Goal: Task Accomplishment & Management: Manage account settings

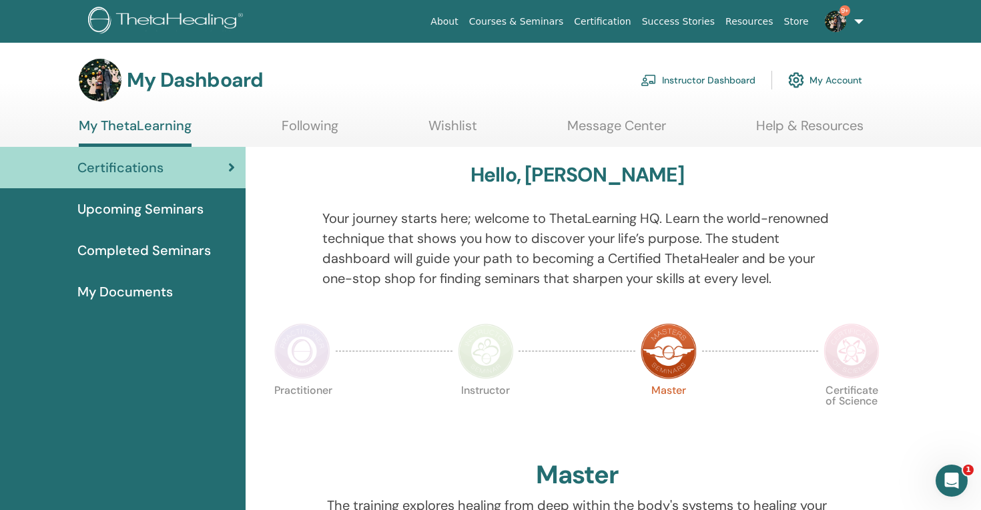
click at [731, 78] on link "Instructor Dashboard" at bounding box center [697, 79] width 115 height 29
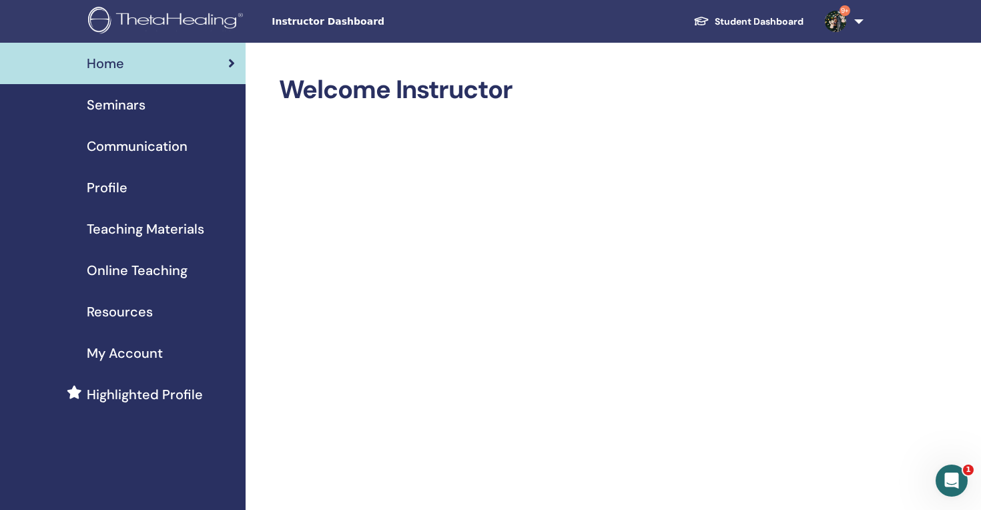
click at [136, 93] on link "Seminars" at bounding box center [123, 104] width 246 height 41
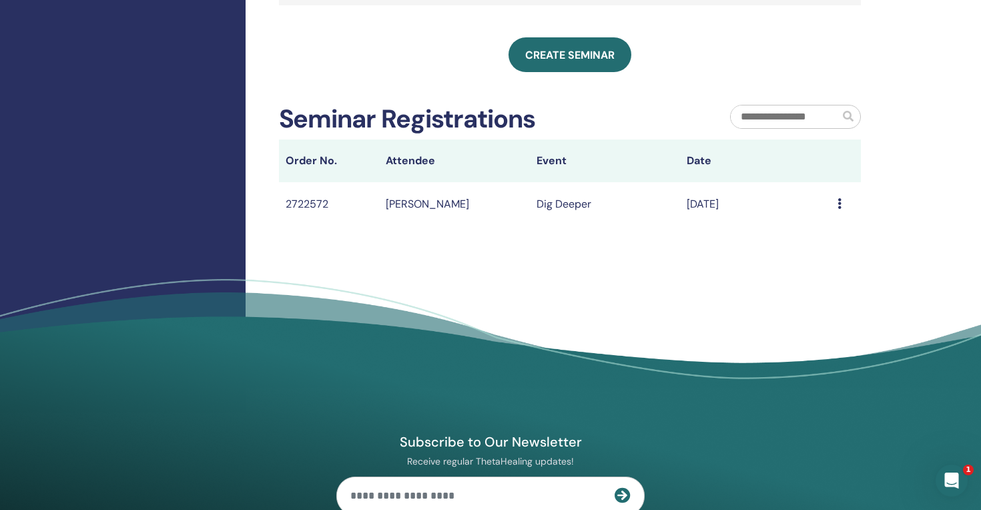
scroll to position [664, 0]
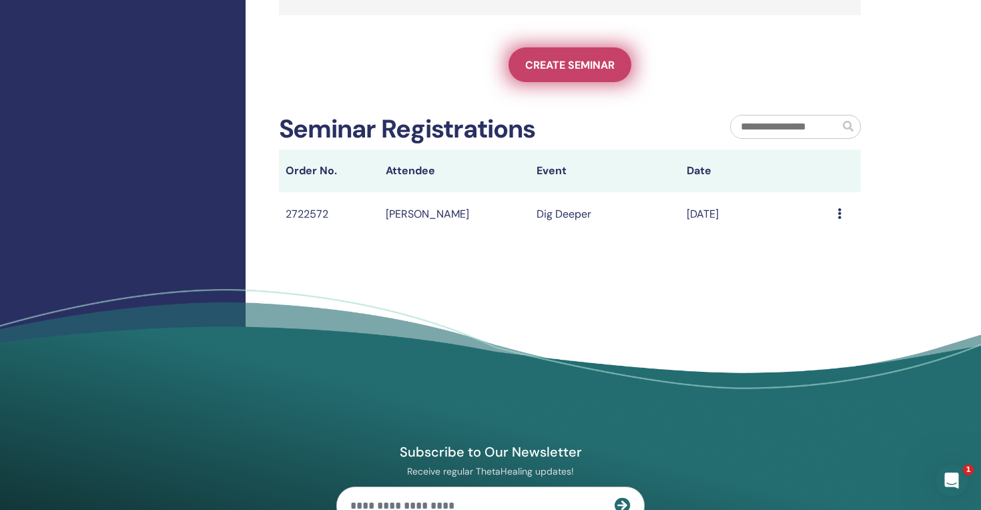
click at [588, 71] on link "Create seminar" at bounding box center [569, 64] width 123 height 35
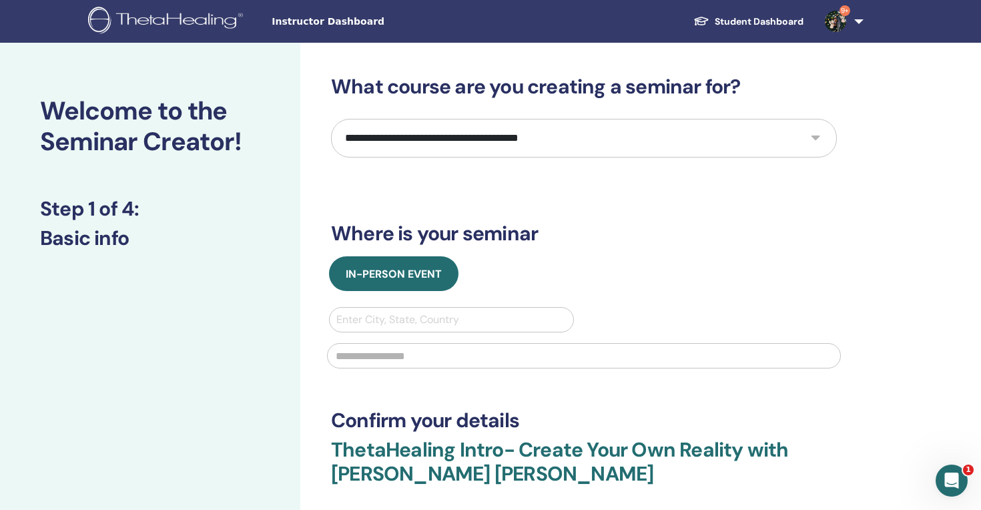
click at [512, 153] on select "**********" at bounding box center [584, 138] width 506 height 39
select select "*"
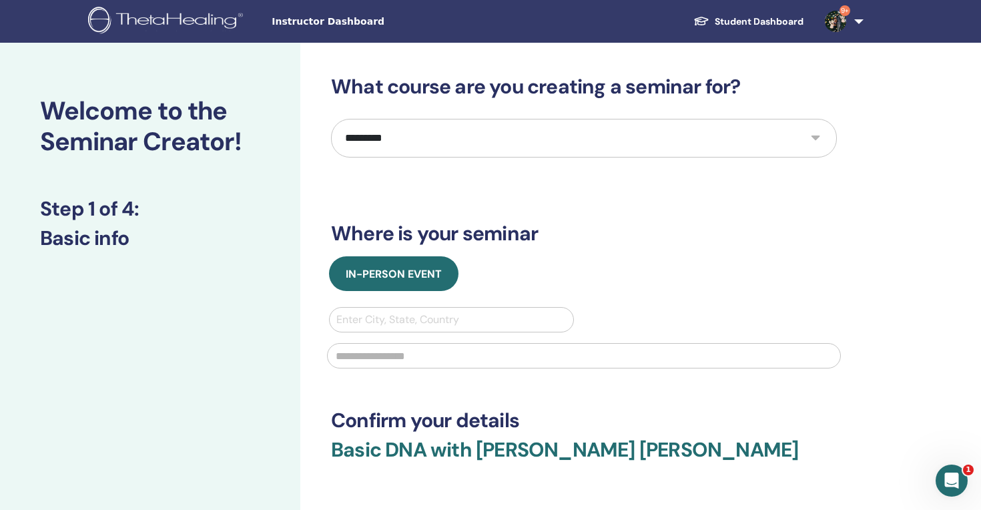
click at [426, 326] on div at bounding box center [451, 319] width 230 height 19
type input "*****"
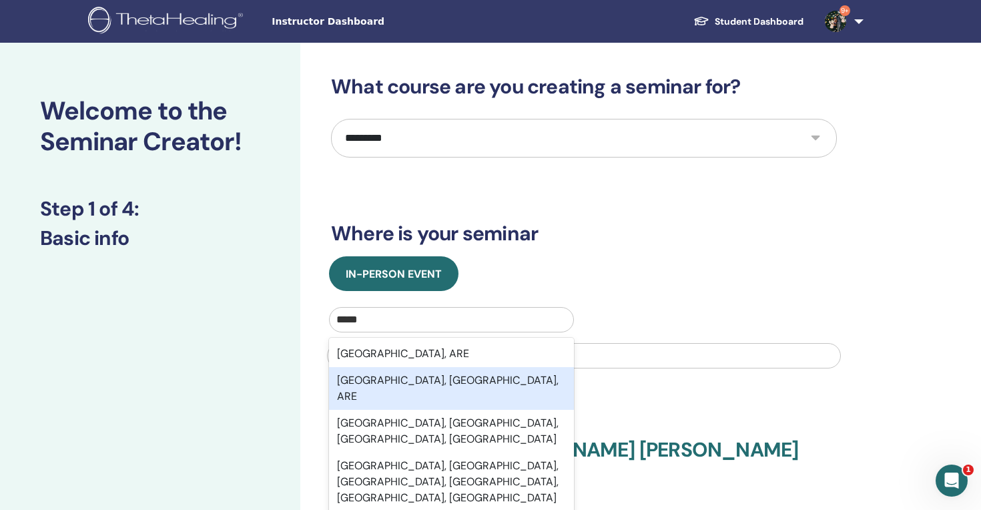
click at [419, 383] on div "[GEOGRAPHIC_DATA], [GEOGRAPHIC_DATA], ARE" at bounding box center [451, 388] width 245 height 43
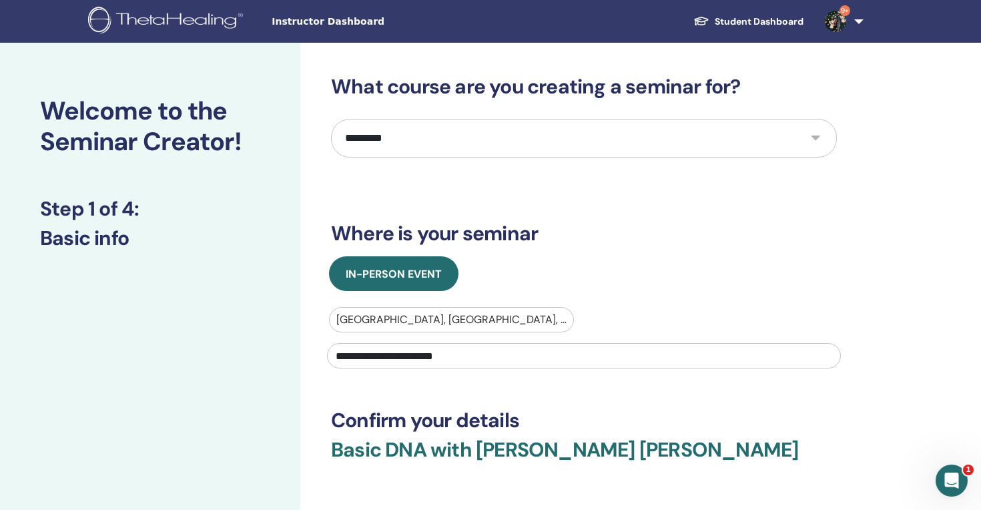
type input "**********"
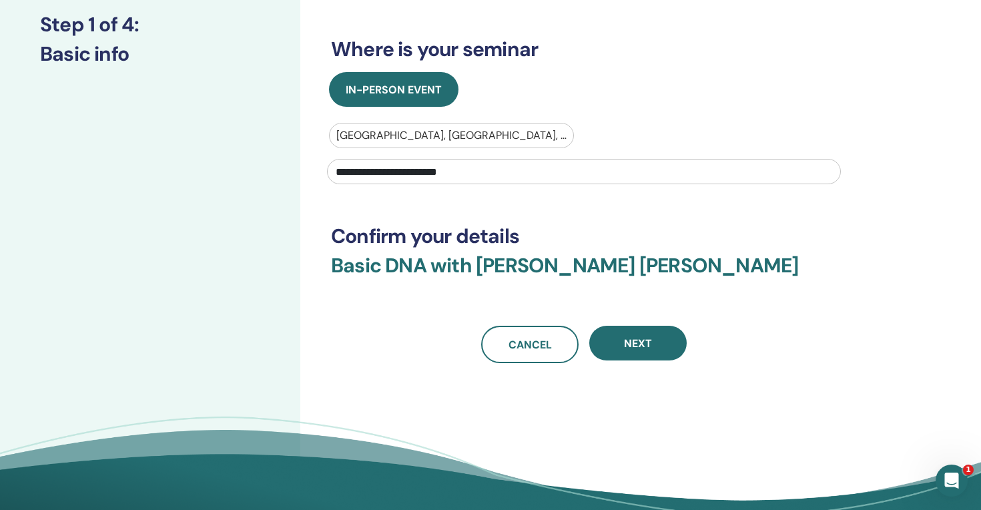
scroll to position [188, 0]
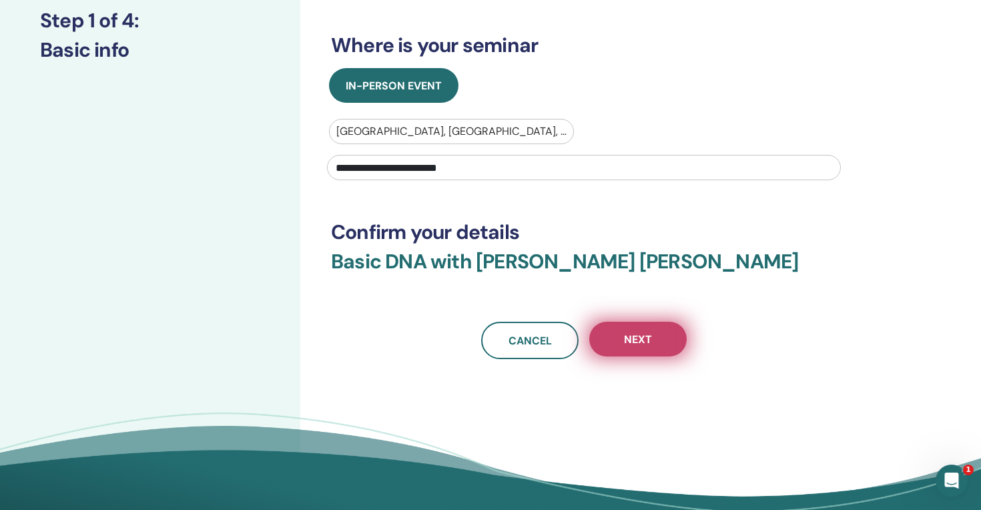
click at [650, 342] on span "Next" at bounding box center [638, 339] width 28 height 14
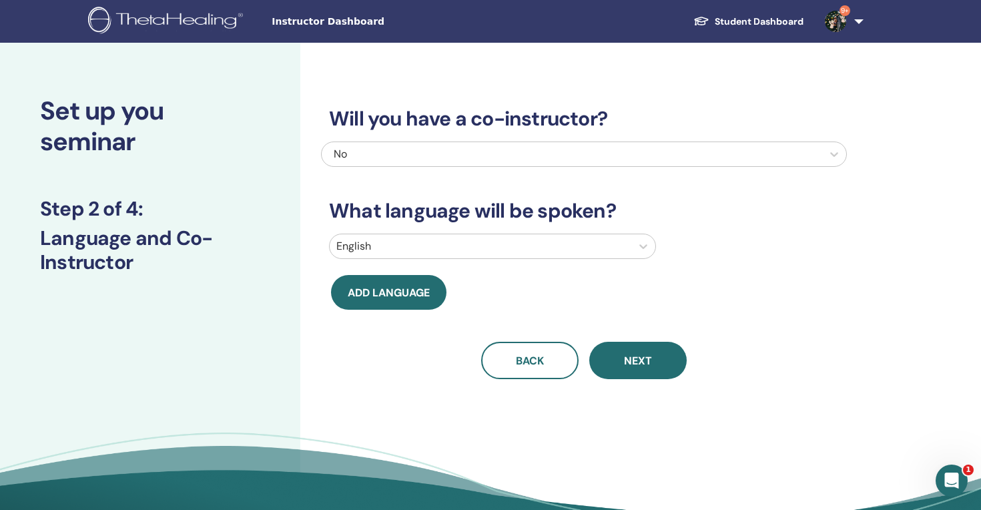
scroll to position [0, 0]
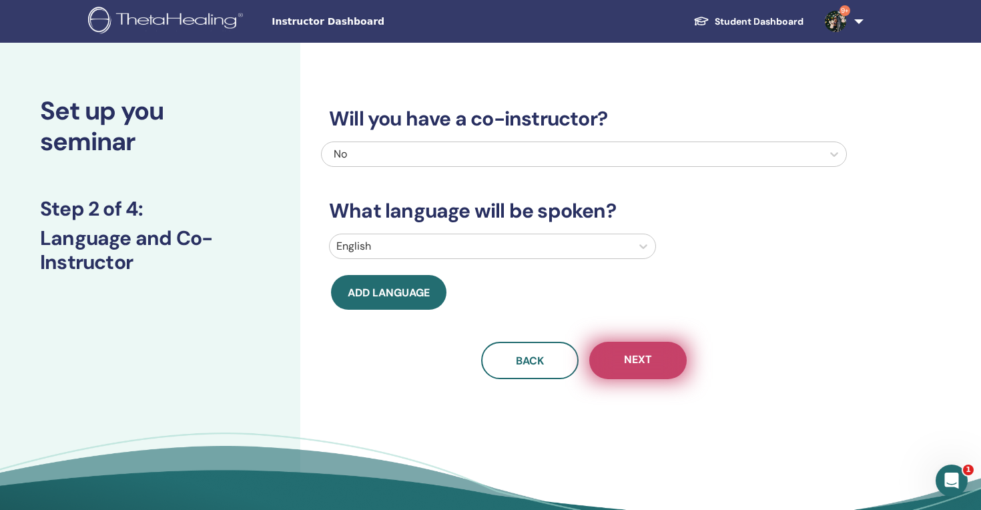
click at [606, 360] on button "Next" at bounding box center [637, 360] width 97 height 37
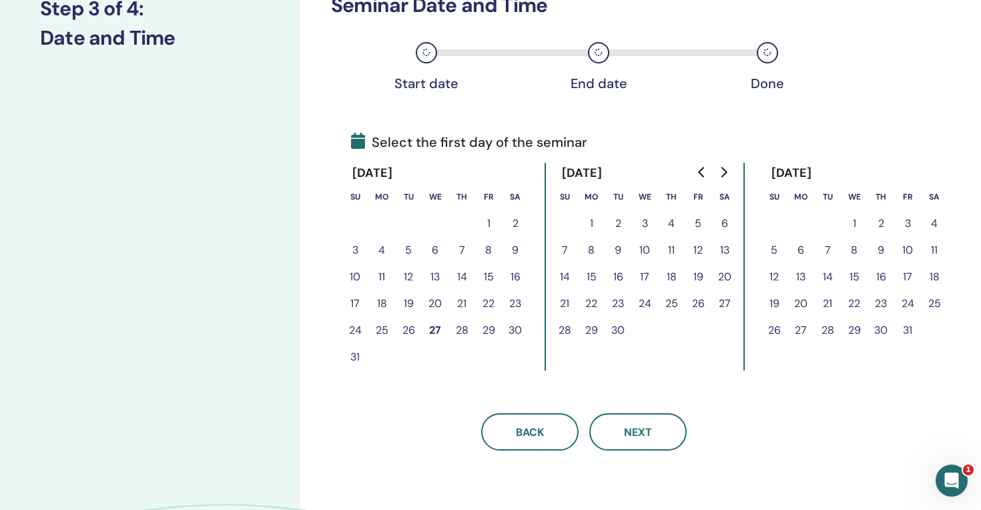
scroll to position [201, 0]
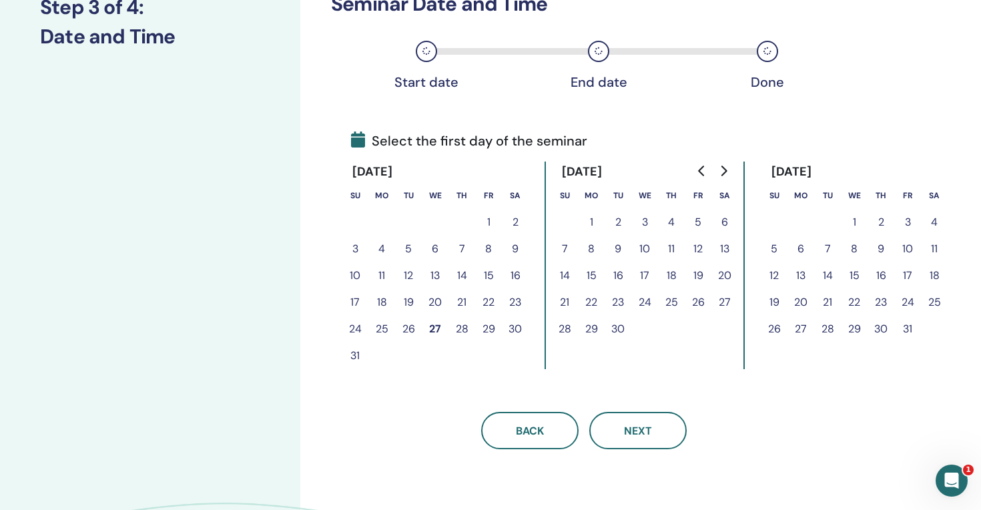
click at [433, 331] on button "27" at bounding box center [435, 329] width 27 height 27
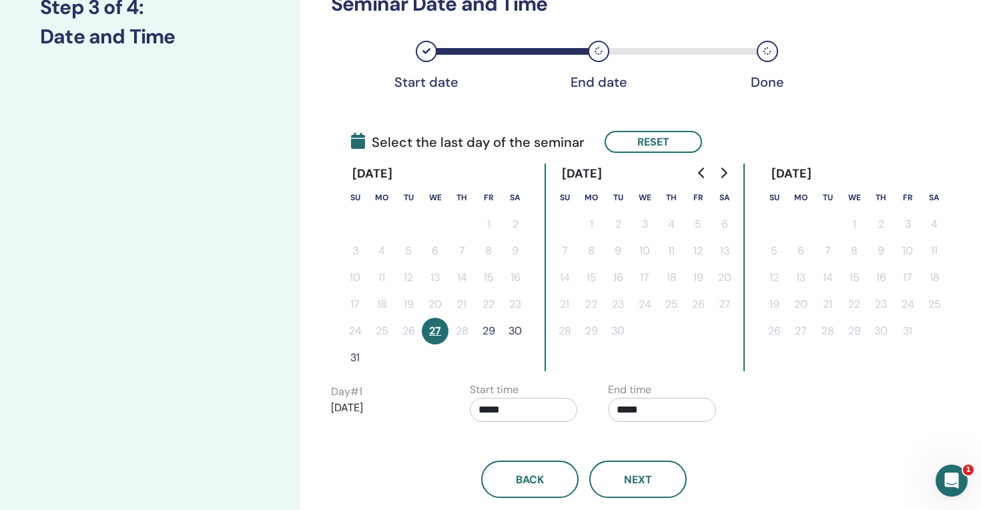
click at [491, 331] on button "29" at bounding box center [488, 331] width 27 height 27
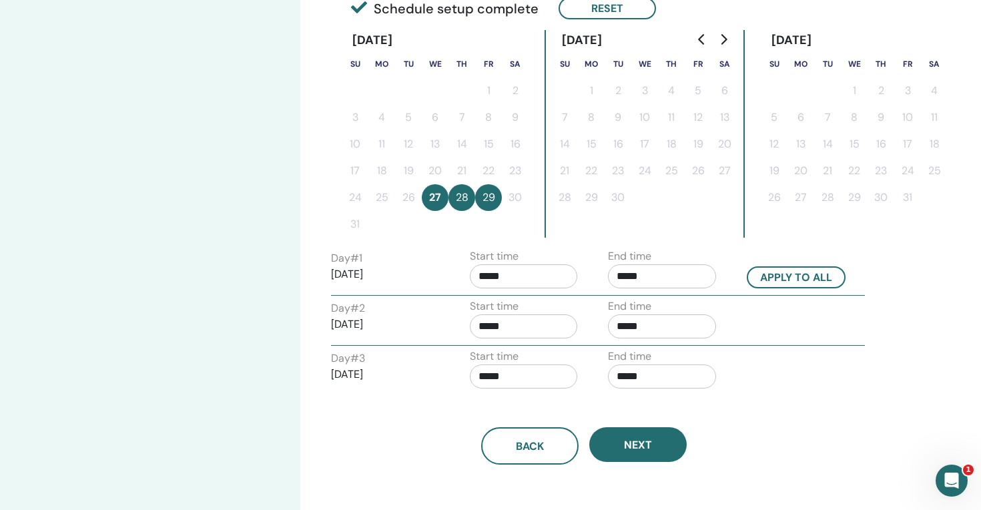
scroll to position [336, 0]
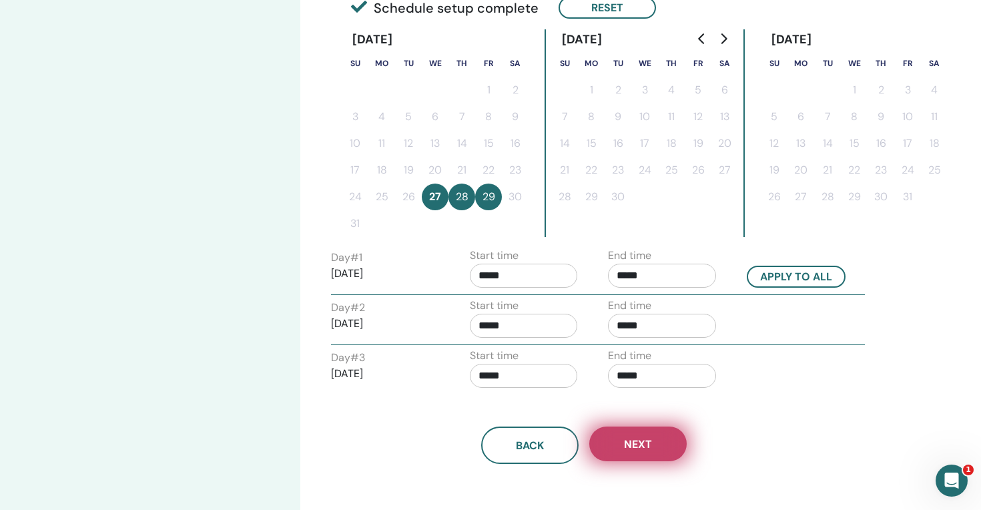
click at [662, 440] on button "Next" at bounding box center [637, 443] width 97 height 35
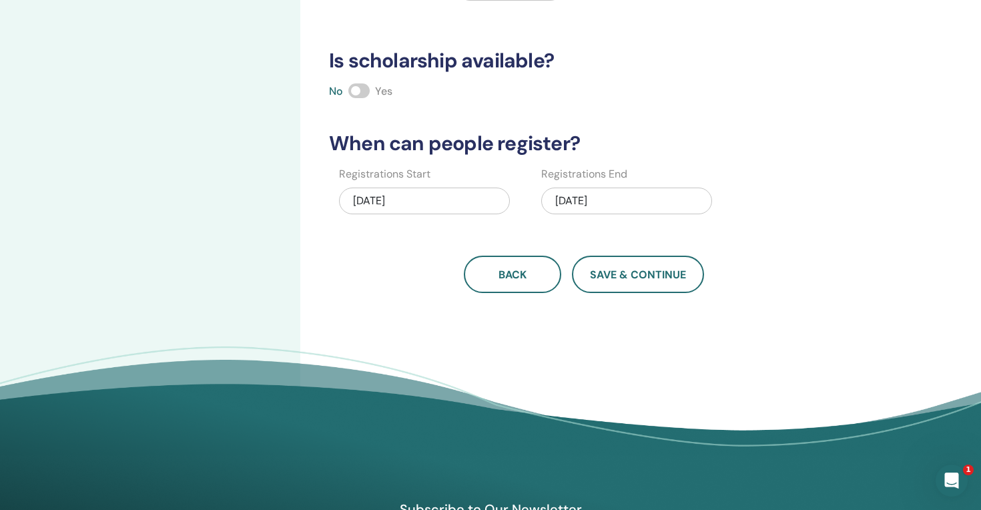
click at [396, 204] on div "08/27/2025" at bounding box center [424, 200] width 171 height 27
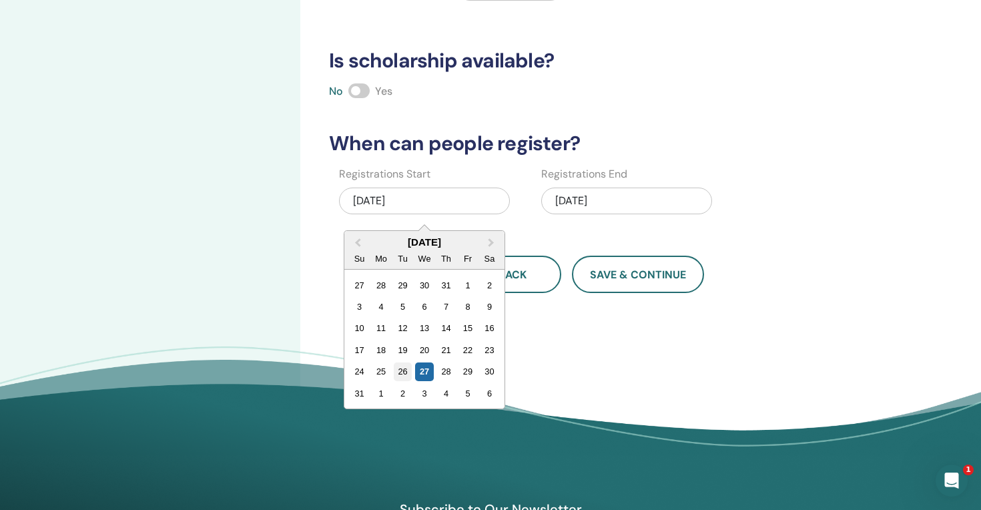
click at [401, 367] on div "26" at bounding box center [403, 371] width 18 height 18
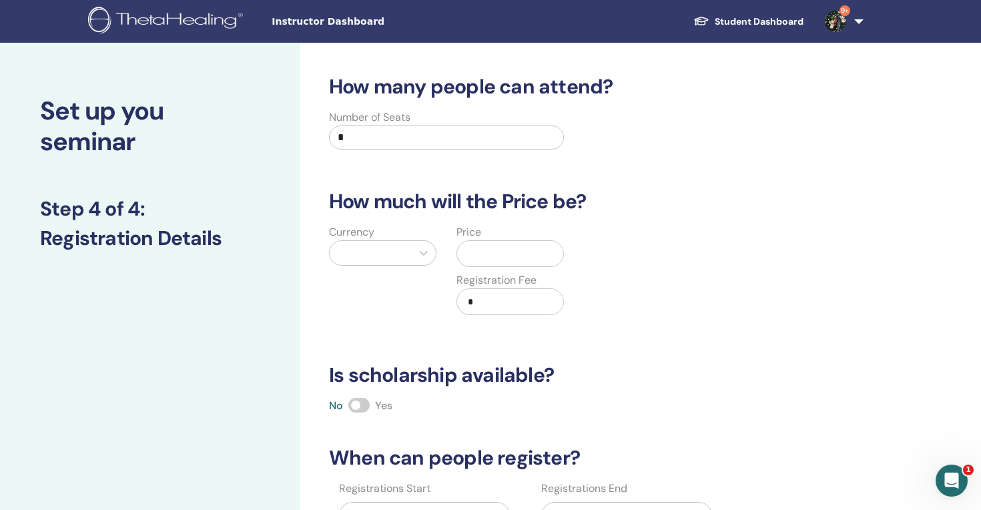
scroll to position [0, 0]
click at [386, 247] on div at bounding box center [370, 253] width 69 height 19
type input "*"
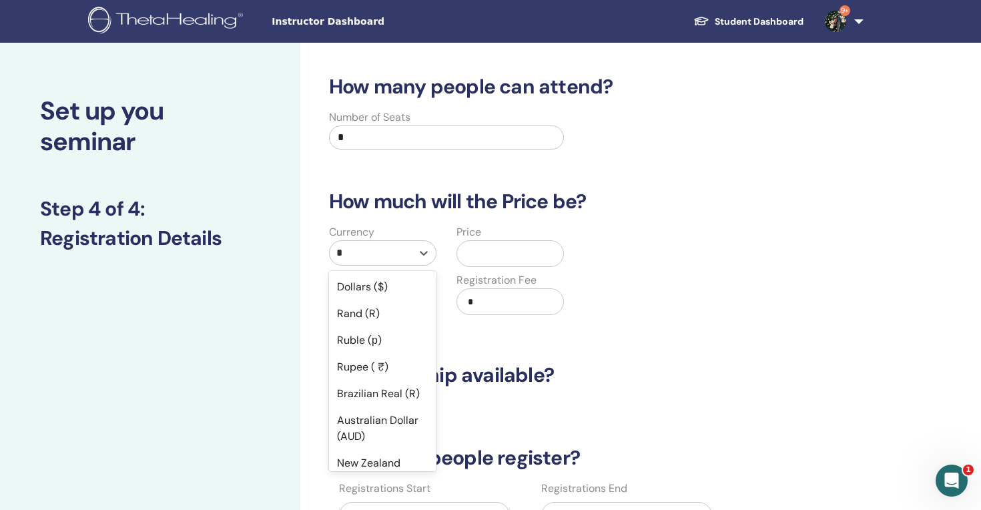
type input "**"
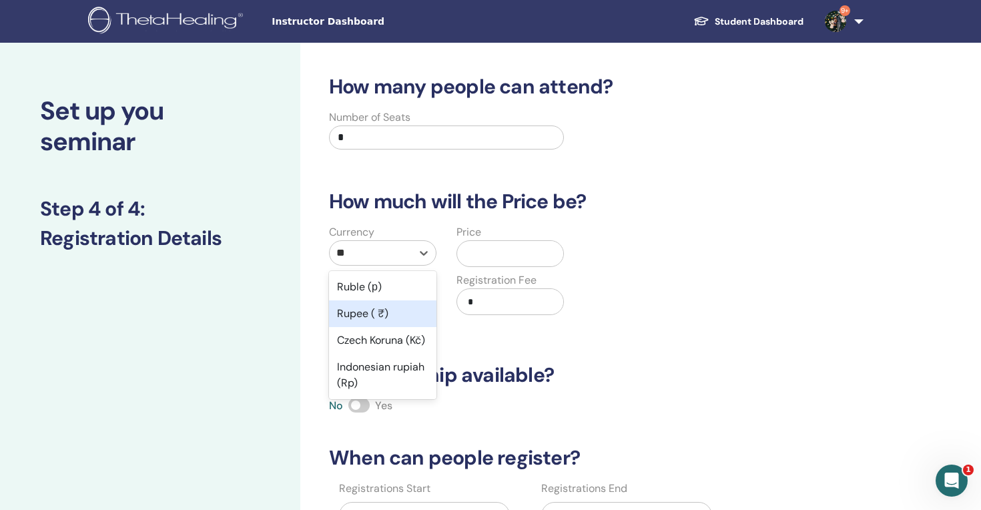
click at [371, 312] on div "Rupee ( ₹)" at bounding box center [382, 313] width 107 height 27
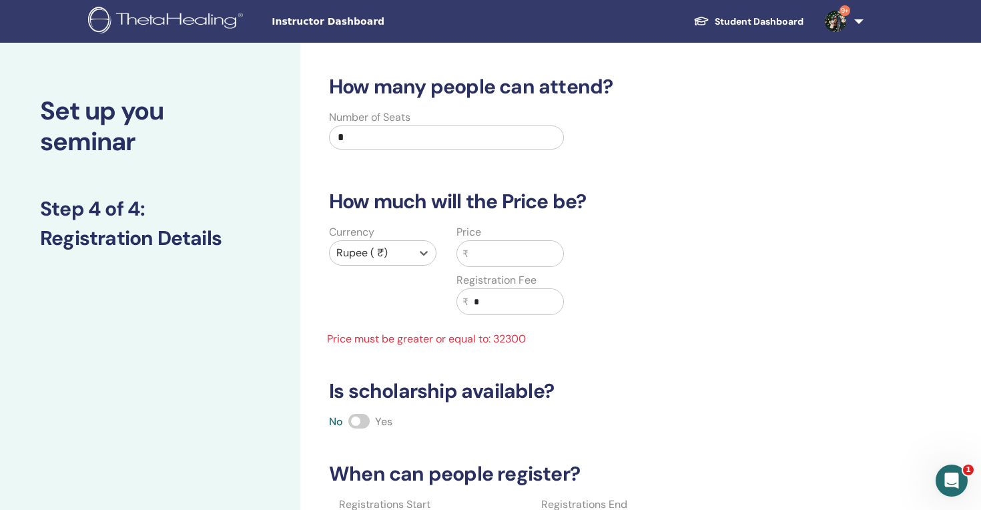
click at [482, 256] on input "text" at bounding box center [515, 253] width 95 height 25
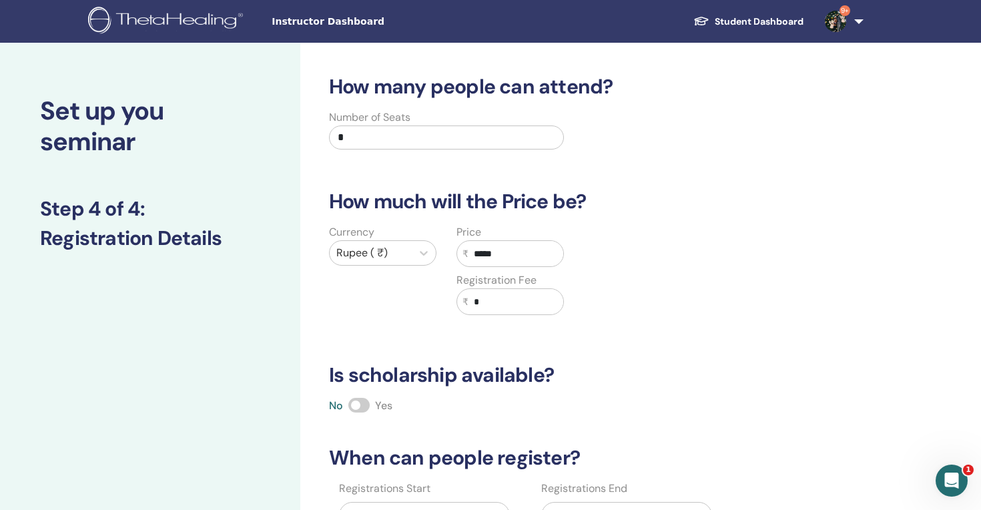
type input "*****"
click at [627, 310] on div "Currency Rupee ( ₹) Price ₹ ***** Registration Fee ₹ *" at bounding box center [574, 277] width 526 height 107
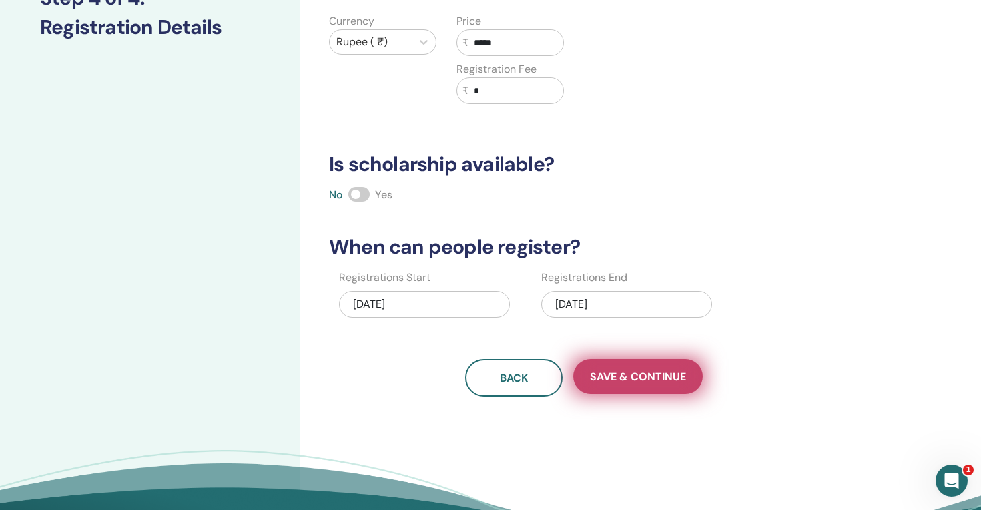
scroll to position [213, 0]
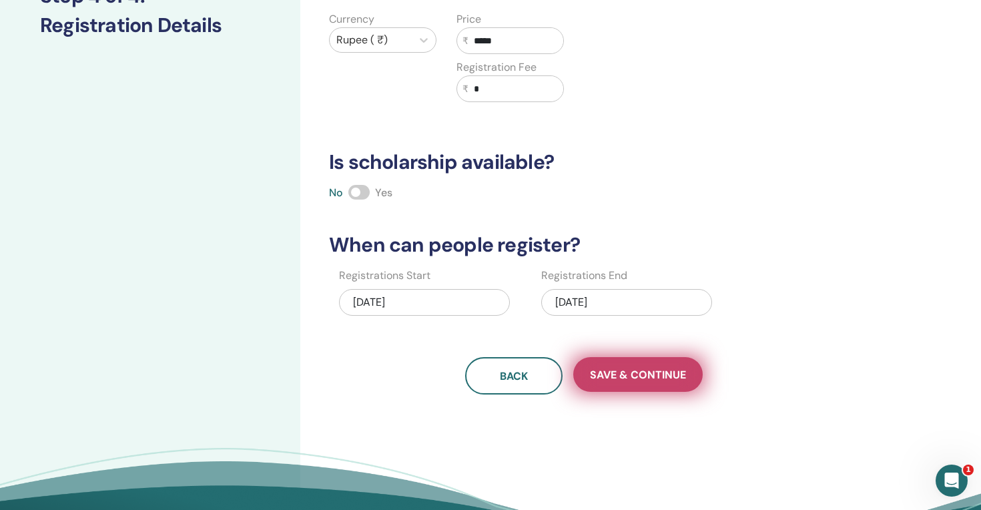
click at [619, 389] on button "Save & Continue" at bounding box center [637, 374] width 129 height 35
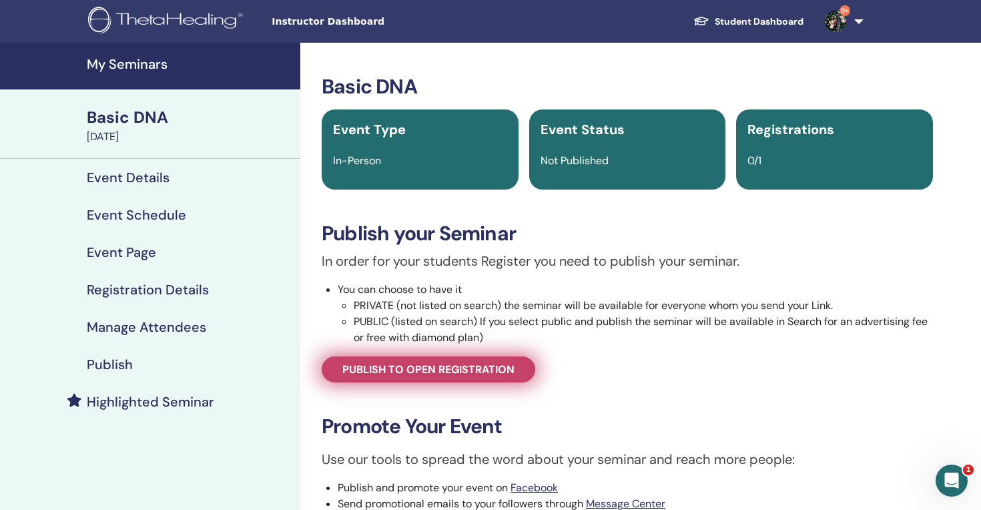
click at [471, 374] on span "Publish to open registration" at bounding box center [428, 369] width 172 height 14
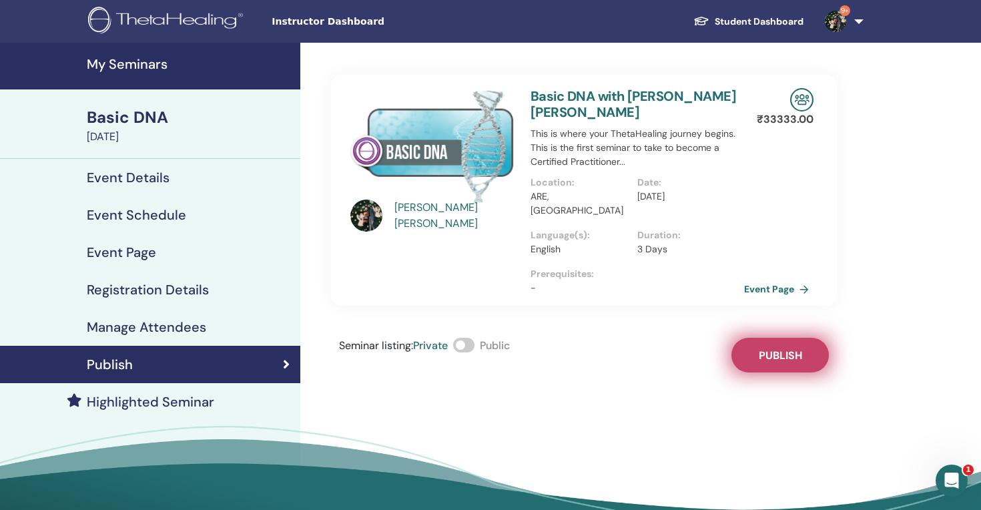
click at [754, 360] on button "Publish" at bounding box center [779, 355] width 97 height 35
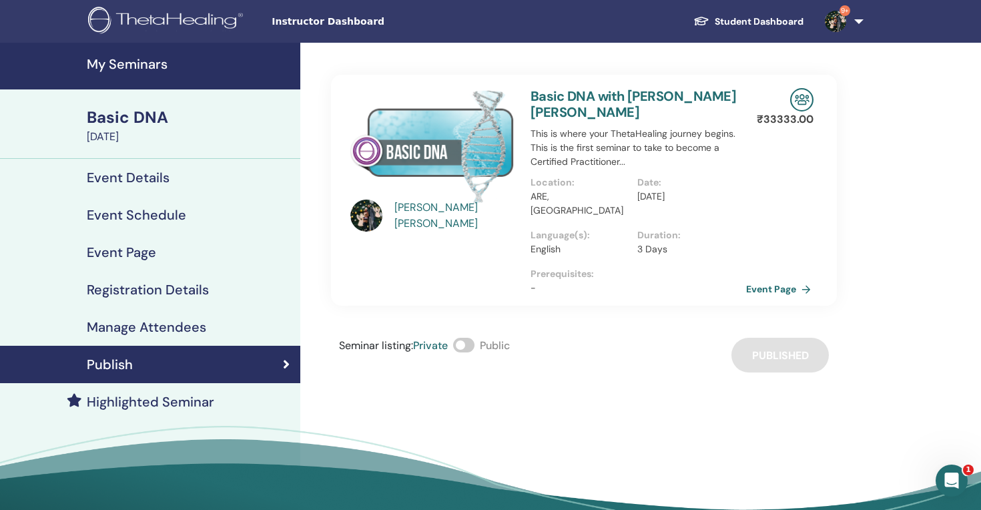
click at [753, 294] on link "Event Page" at bounding box center [781, 289] width 70 height 20
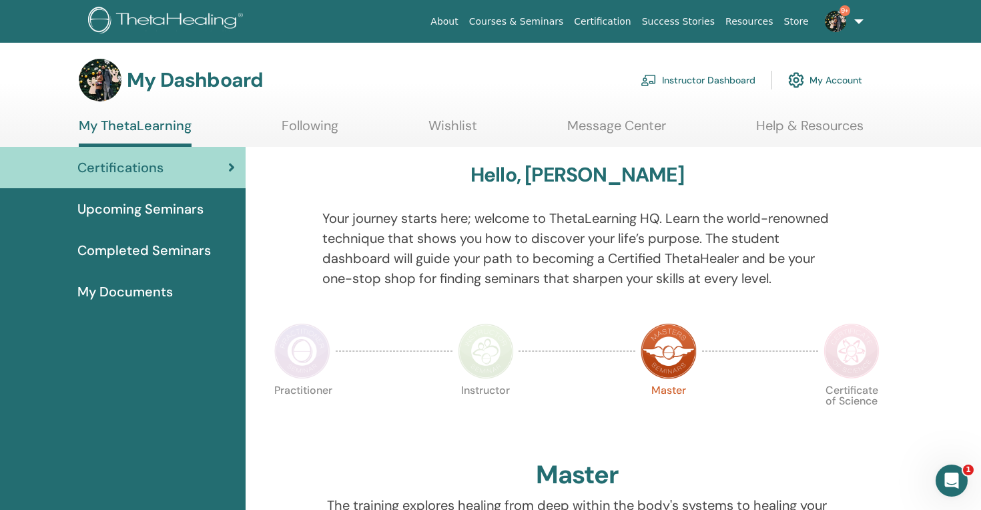
click at [684, 81] on link "Instructor Dashboard" at bounding box center [697, 79] width 115 height 29
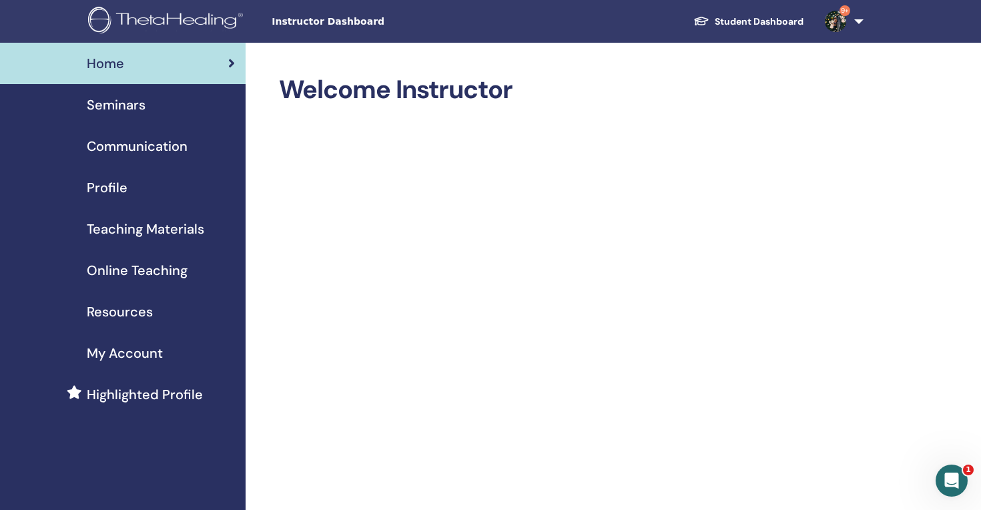
click at [115, 93] on link "Seminars" at bounding box center [123, 104] width 246 height 41
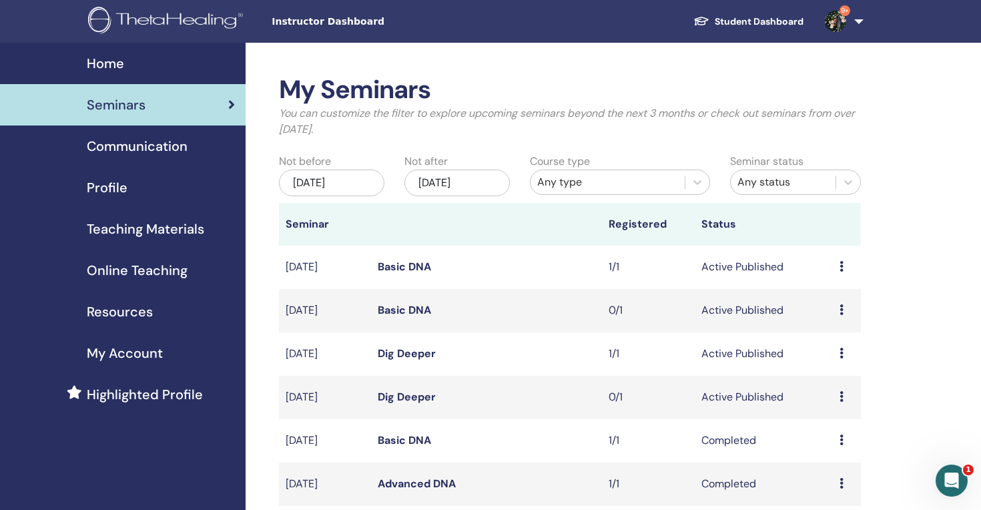
click at [842, 266] on icon at bounding box center [841, 266] width 4 height 11
click at [831, 318] on link "Attendees" at bounding box center [834, 317] width 51 height 14
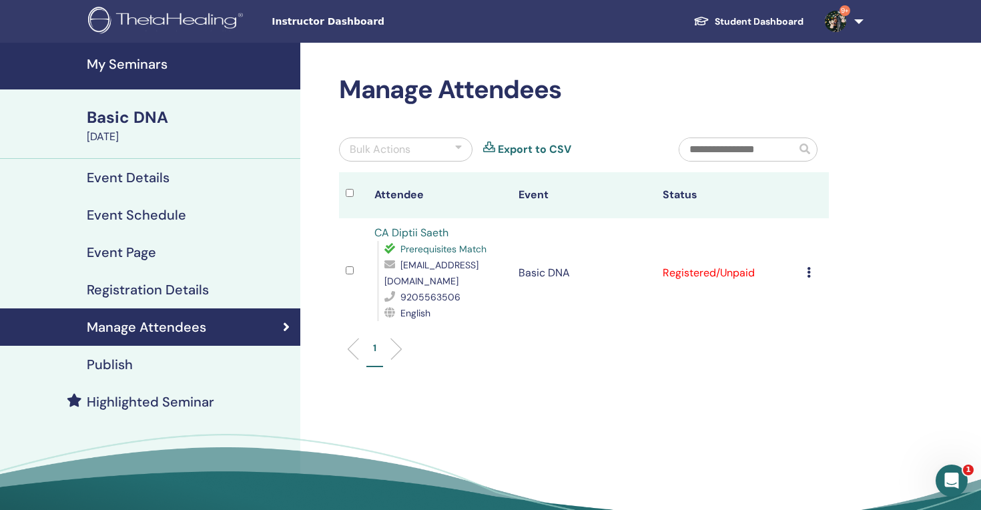
click at [807, 268] on icon at bounding box center [809, 272] width 4 height 11
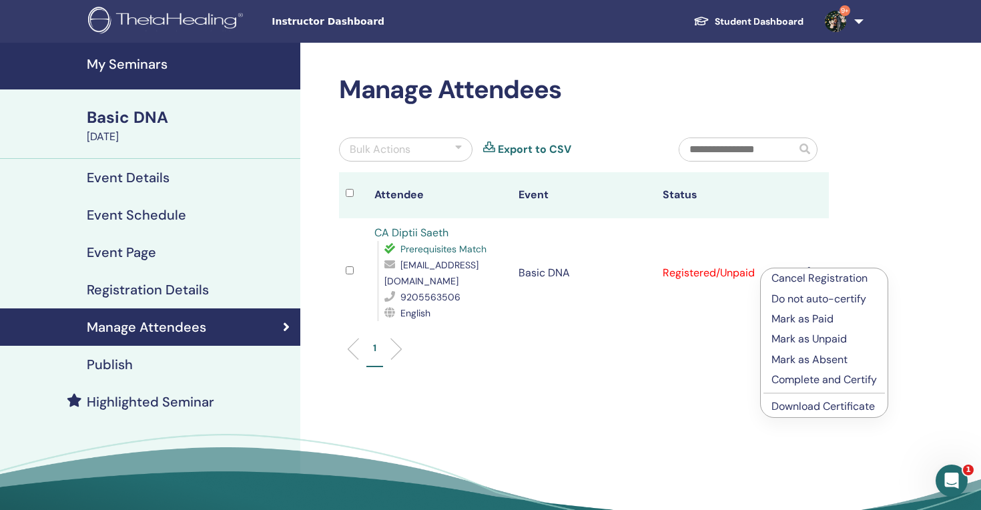
click at [800, 376] on p "Complete and Certify" at bounding box center [823, 380] width 105 height 16
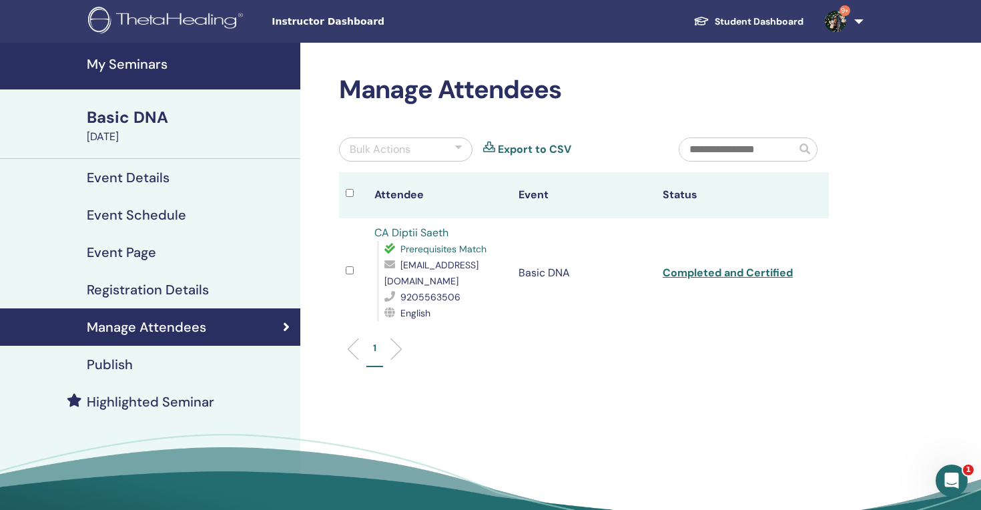
click at [752, 268] on link "Completed and Certified" at bounding box center [728, 273] width 130 height 14
